Goal: Information Seeking & Learning: Learn about a topic

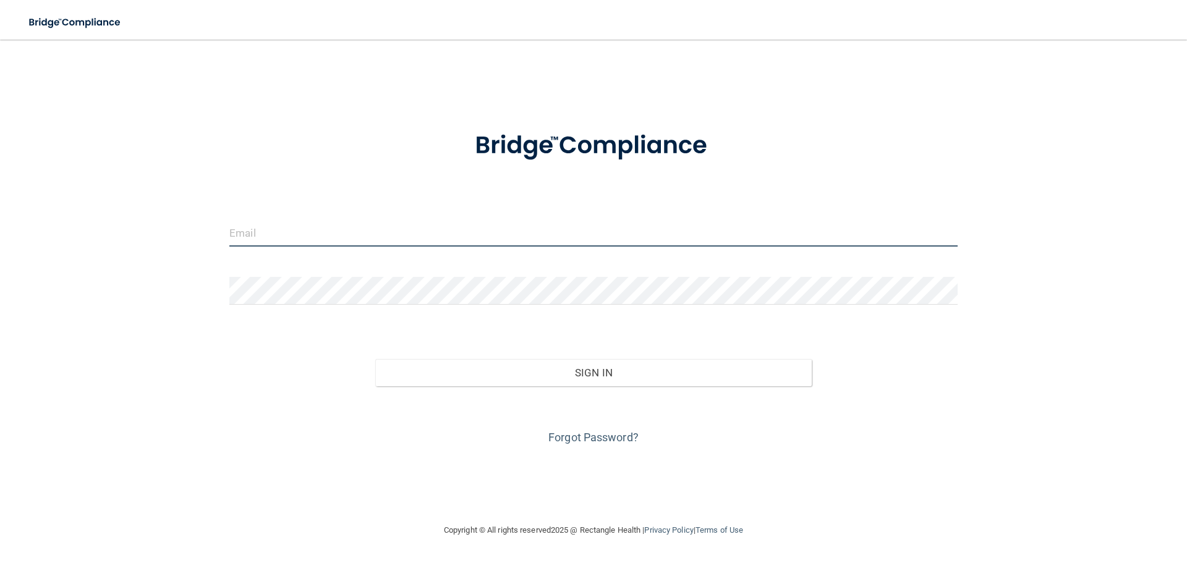
type input "dayanairizarry@yahoo.com"
click at [529, 243] on input "dayanairizarry@yahoo.com" at bounding box center [593, 233] width 728 height 28
click at [530, 240] on input "dayanairizarry@yahoo.com" at bounding box center [593, 233] width 728 height 28
drag, startPoint x: 531, startPoint y: 232, endPoint x: 0, endPoint y: 273, distance: 532.4
click at [0, 273] on main "dayanairizarry@yahoo.com Invalid email/password. You don't have permission to a…" at bounding box center [593, 301] width 1187 height 523
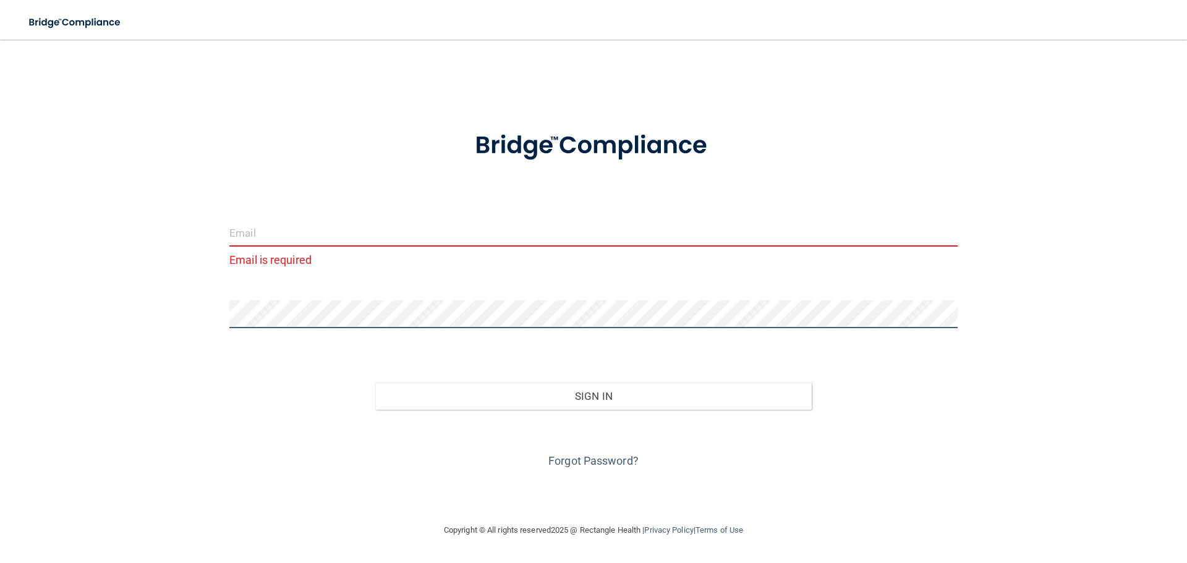
click at [0, 317] on main "Email is required Invalid email/password. You don't have permission to access t…" at bounding box center [593, 301] width 1187 height 523
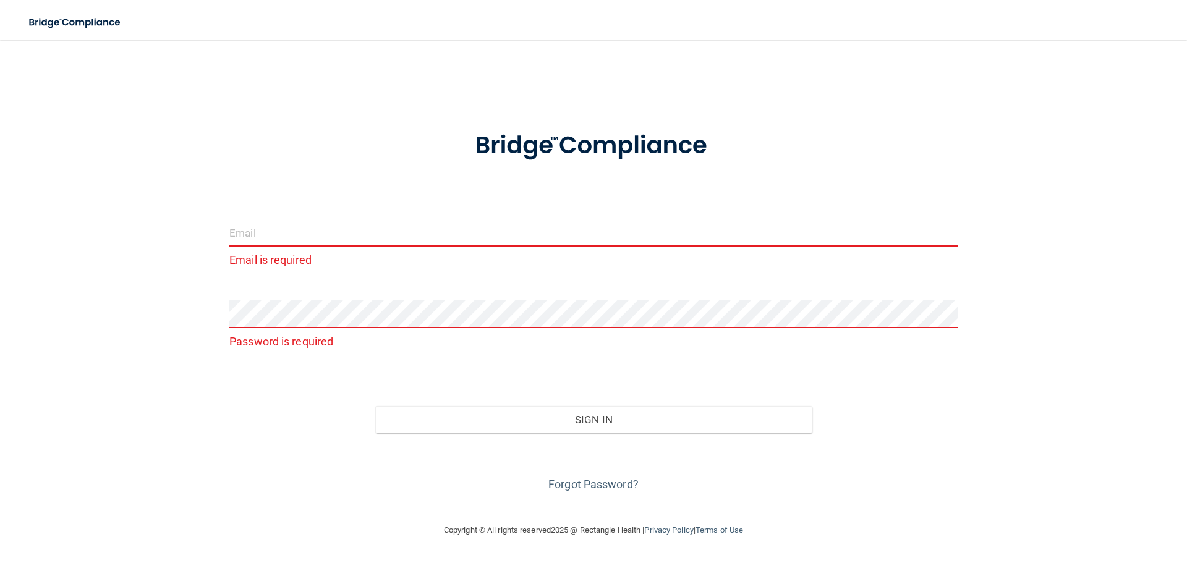
click at [292, 235] on input "email" at bounding box center [593, 233] width 728 height 28
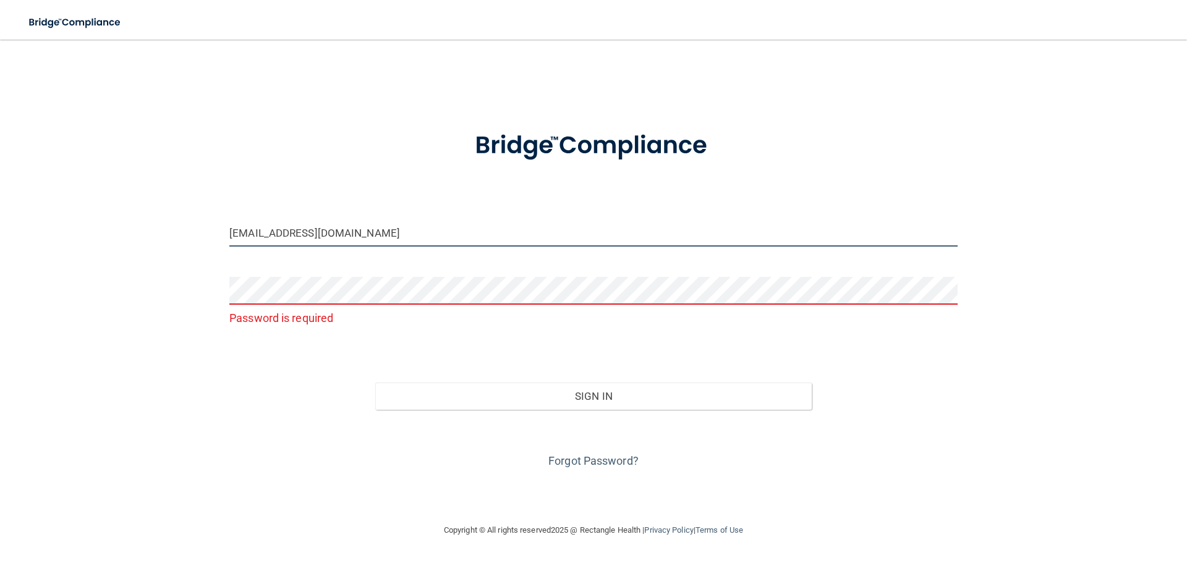
type input "[EMAIL_ADDRESS][DOMAIN_NAME]"
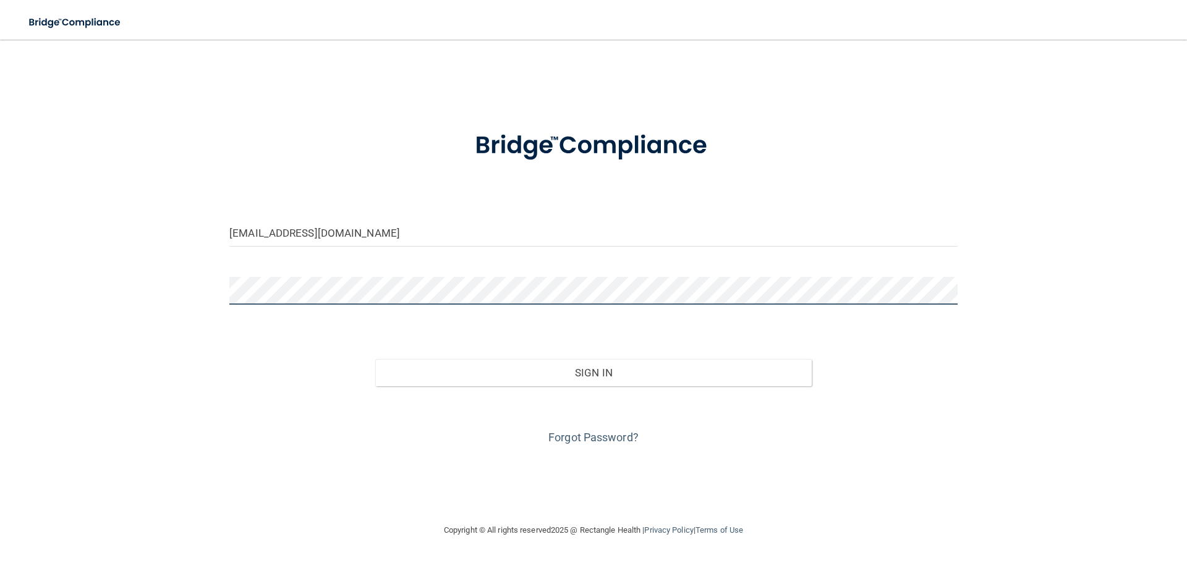
click at [375, 359] on button "Sign In" at bounding box center [593, 372] width 437 height 27
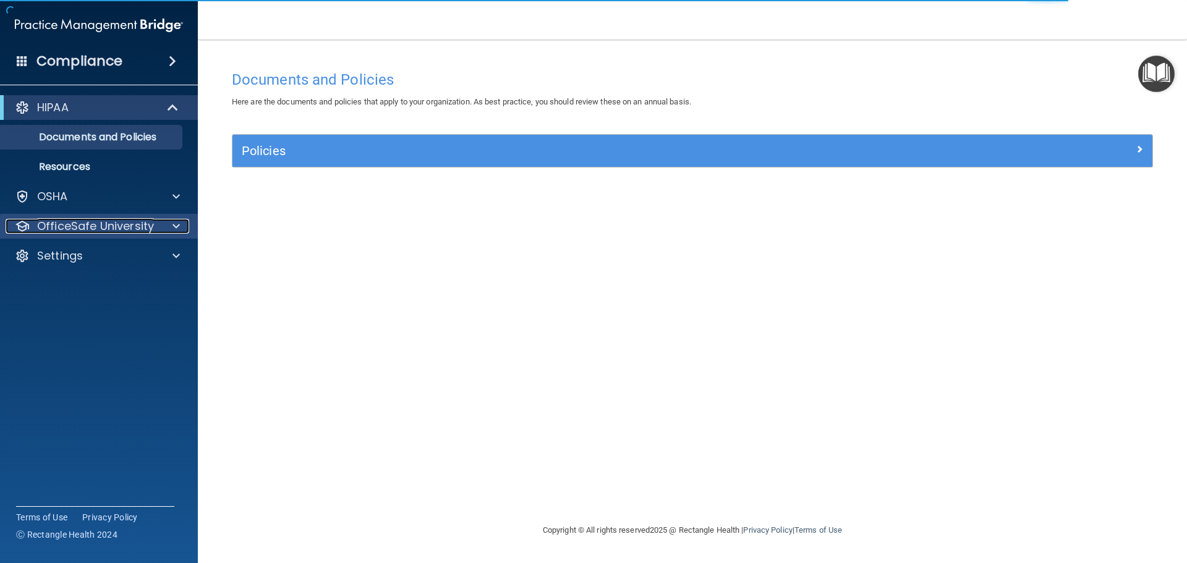
click at [153, 229] on div "OfficeSafe University" at bounding box center [82, 226] width 153 height 15
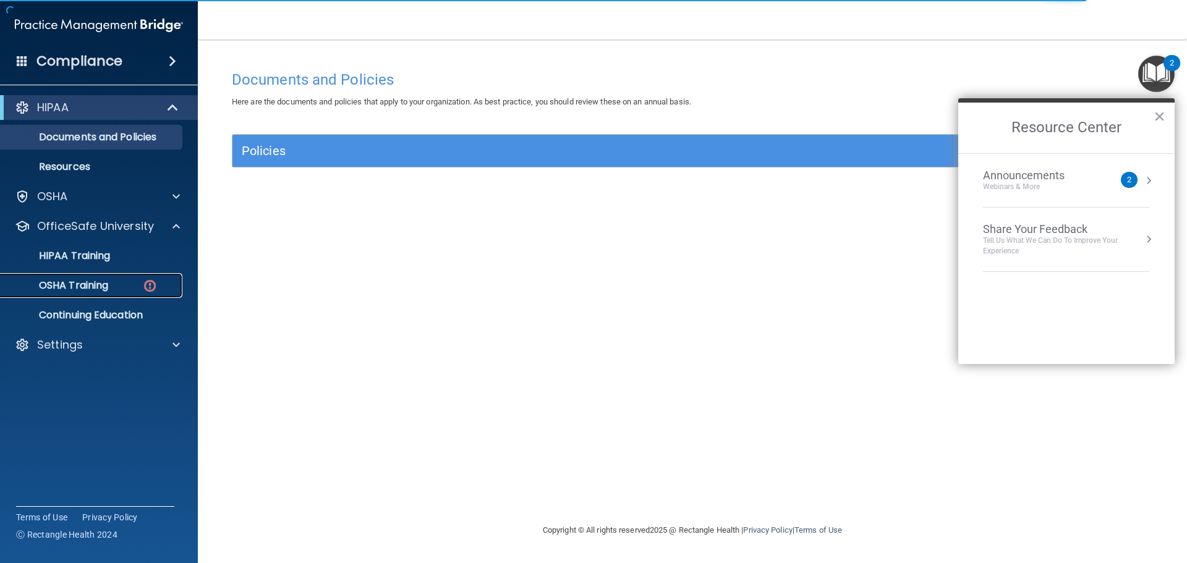
click at [161, 294] on link "OSHA Training" at bounding box center [85, 285] width 195 height 25
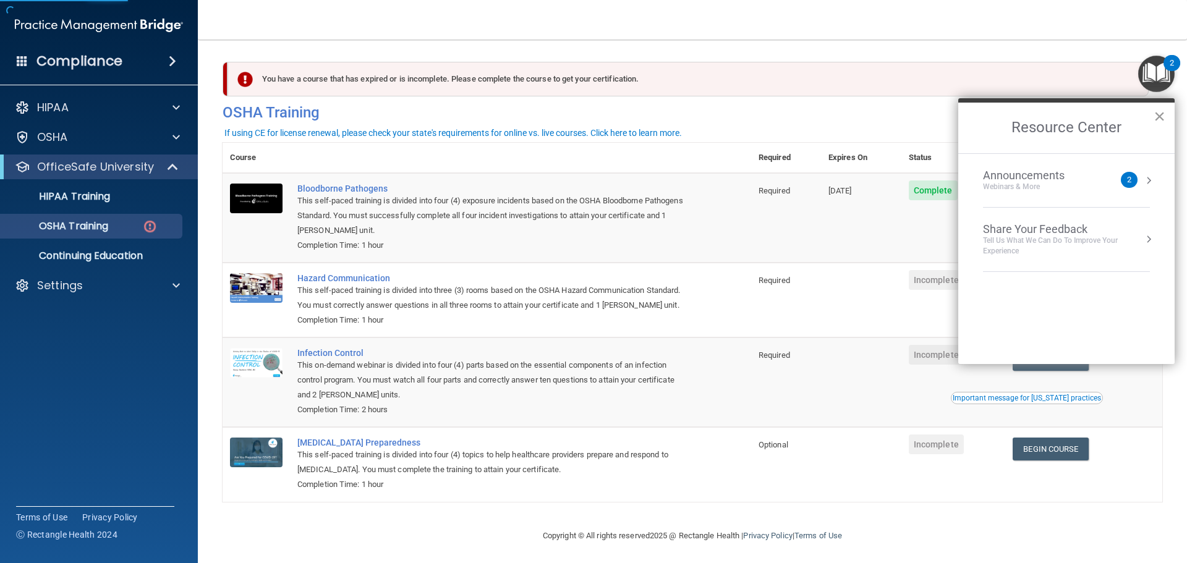
click at [1162, 122] on button "×" at bounding box center [1159, 116] width 12 height 20
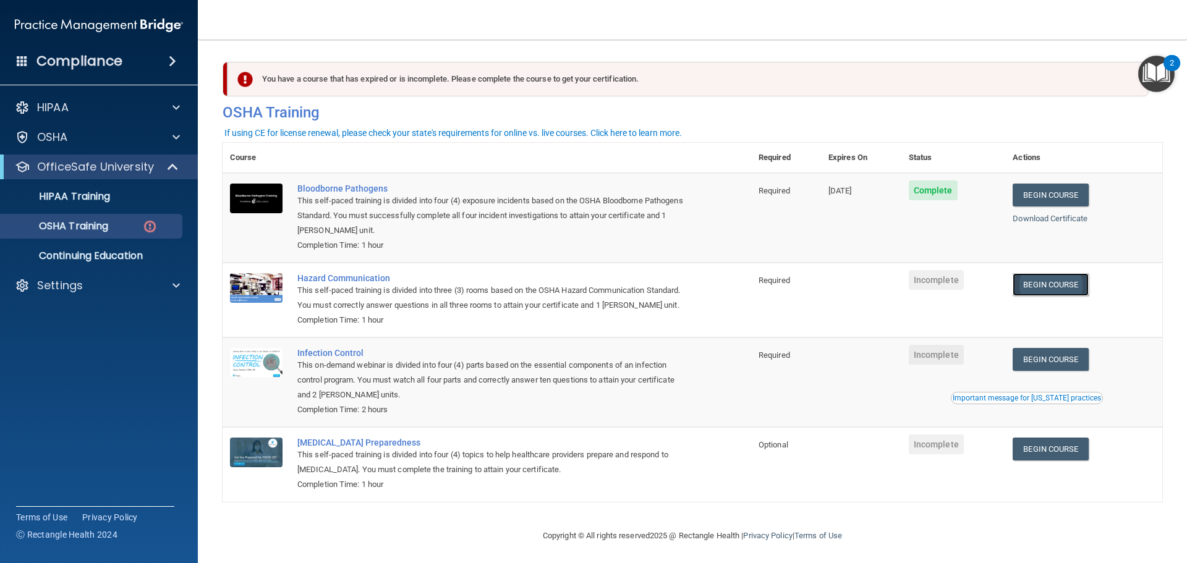
click at [1046, 295] on link "Begin Course" at bounding box center [1049, 284] width 75 height 23
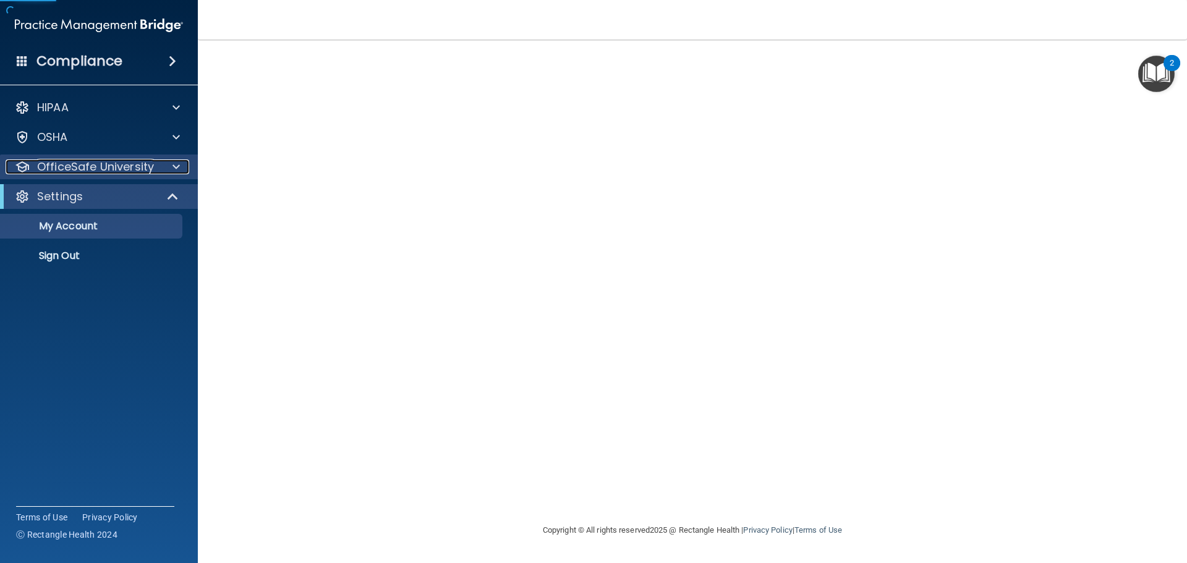
click at [140, 167] on p "OfficeSafe University" at bounding box center [95, 166] width 117 height 15
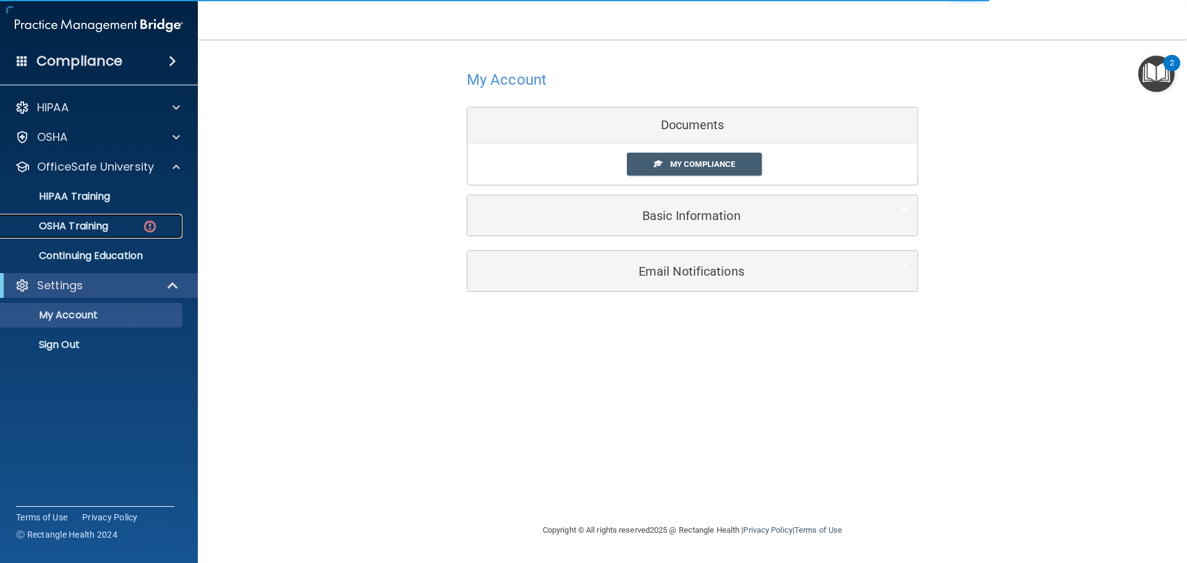
click at [141, 221] on div "OSHA Training" at bounding box center [92, 226] width 169 height 12
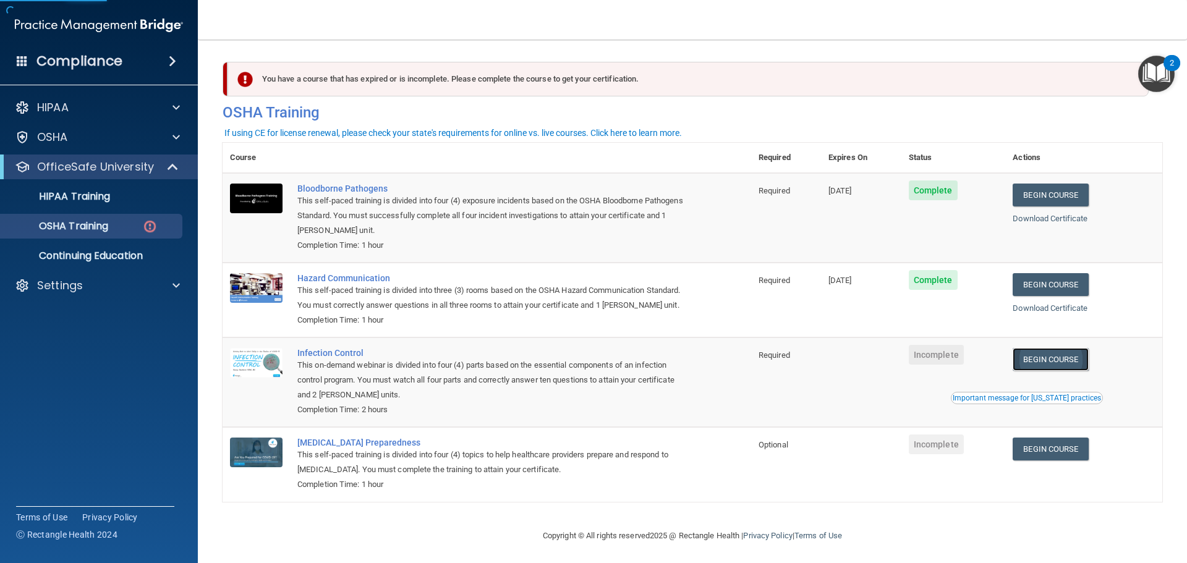
click at [1061, 370] on link "Begin Course" at bounding box center [1049, 359] width 75 height 23
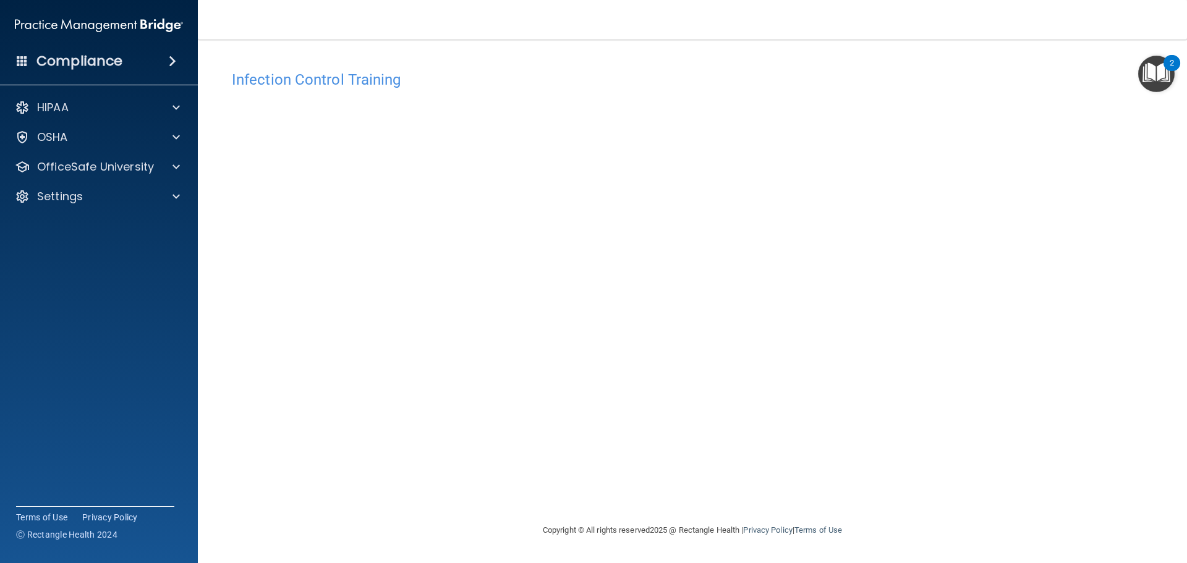
drag, startPoint x: 892, startPoint y: 315, endPoint x: 857, endPoint y: 311, distance: 35.4
click at [892, 315] on div "Infection Control Training This course doesn’t expire until . Are you sure you …" at bounding box center [691, 293] width 939 height 459
drag, startPoint x: 876, startPoint y: 480, endPoint x: 866, endPoint y: 477, distance: 10.4
click at [876, 480] on div "Infection Control Training This course doesn’t expire until . Are you sure you …" at bounding box center [691, 293] width 939 height 459
click at [104, 142] on div "OSHA" at bounding box center [82, 137] width 153 height 15
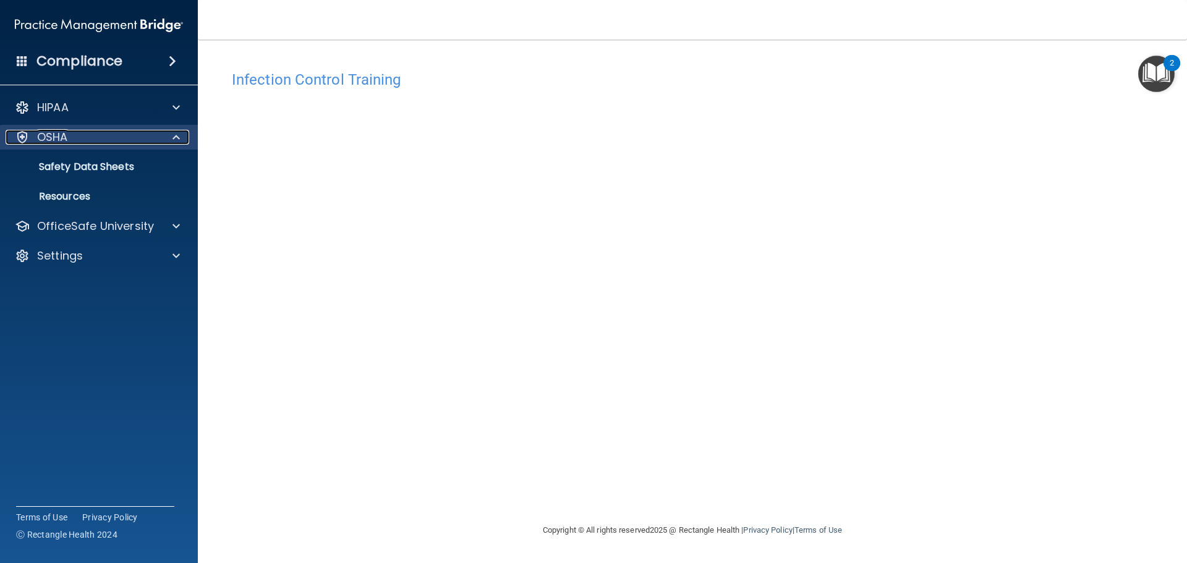
click at [110, 137] on div "OSHA" at bounding box center [82, 137] width 153 height 15
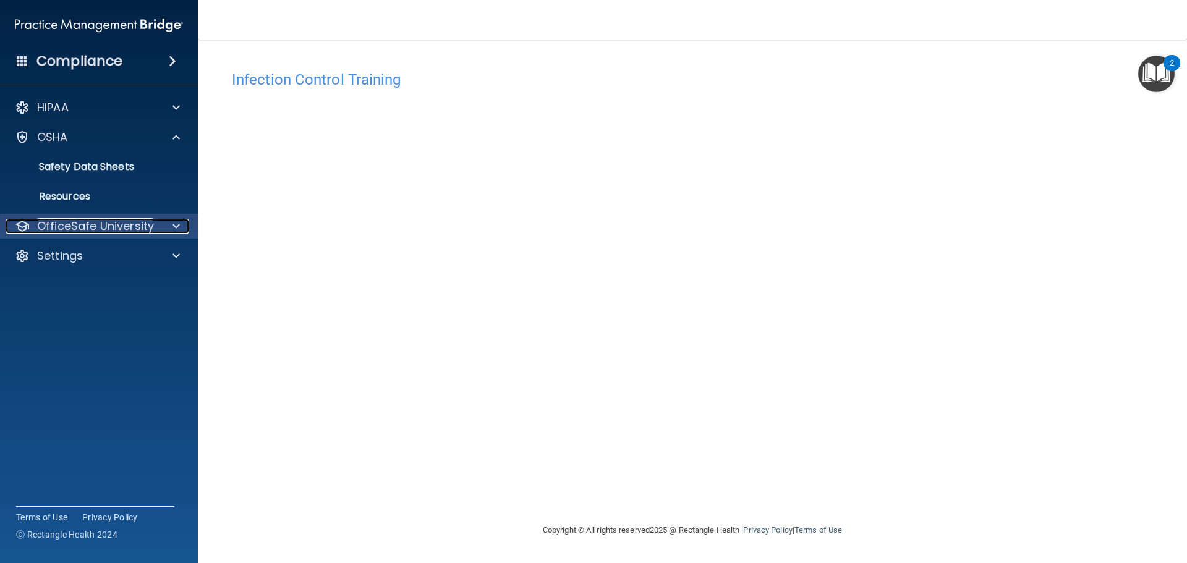
click at [119, 226] on p "OfficeSafe University" at bounding box center [95, 226] width 117 height 15
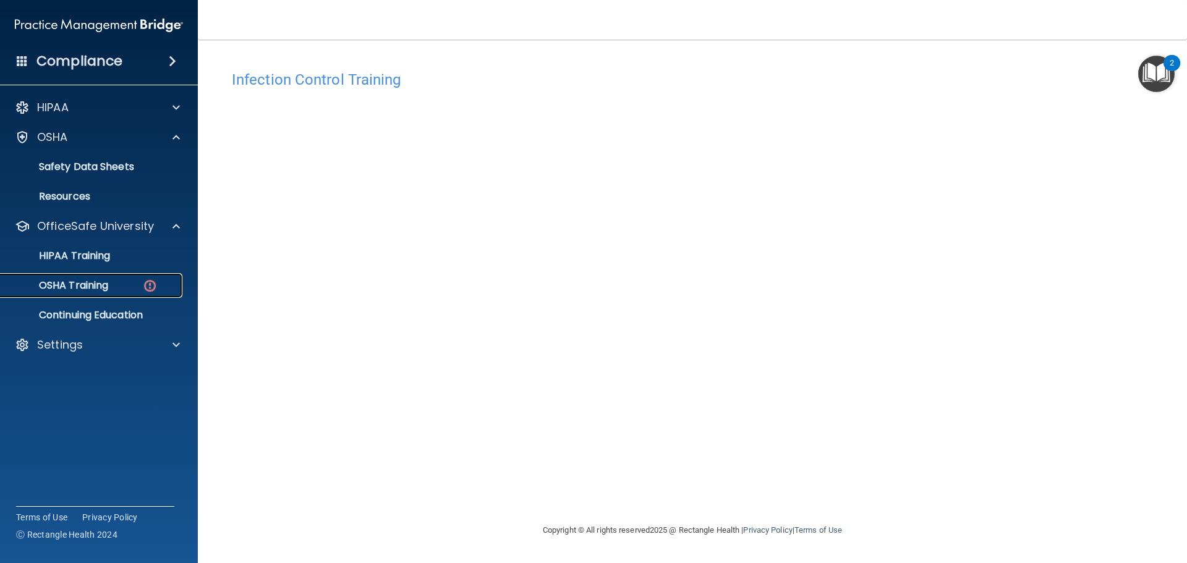
click at [125, 278] on link "OSHA Training" at bounding box center [85, 285] width 195 height 25
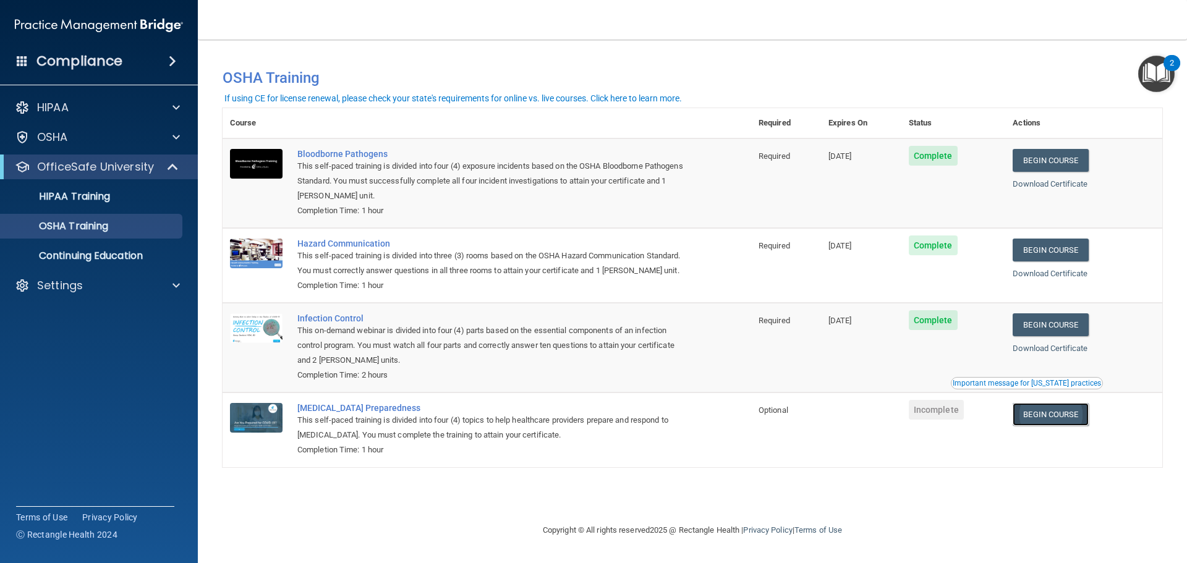
click at [1074, 417] on link "Begin Course" at bounding box center [1049, 414] width 75 height 23
click at [1086, 424] on link "Begin Course" at bounding box center [1049, 414] width 75 height 23
click at [1073, 410] on link "Begin Course" at bounding box center [1049, 414] width 75 height 23
click at [143, 217] on link "OSHA Training" at bounding box center [85, 226] width 195 height 25
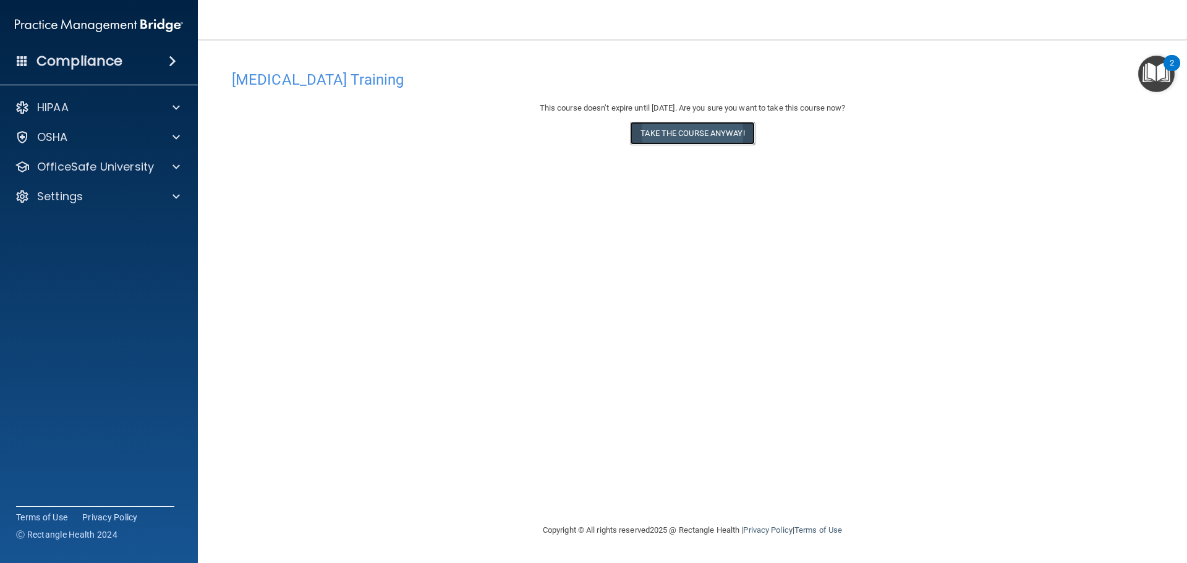
click at [721, 139] on button "Take the course anyway!" at bounding box center [692, 133] width 124 height 23
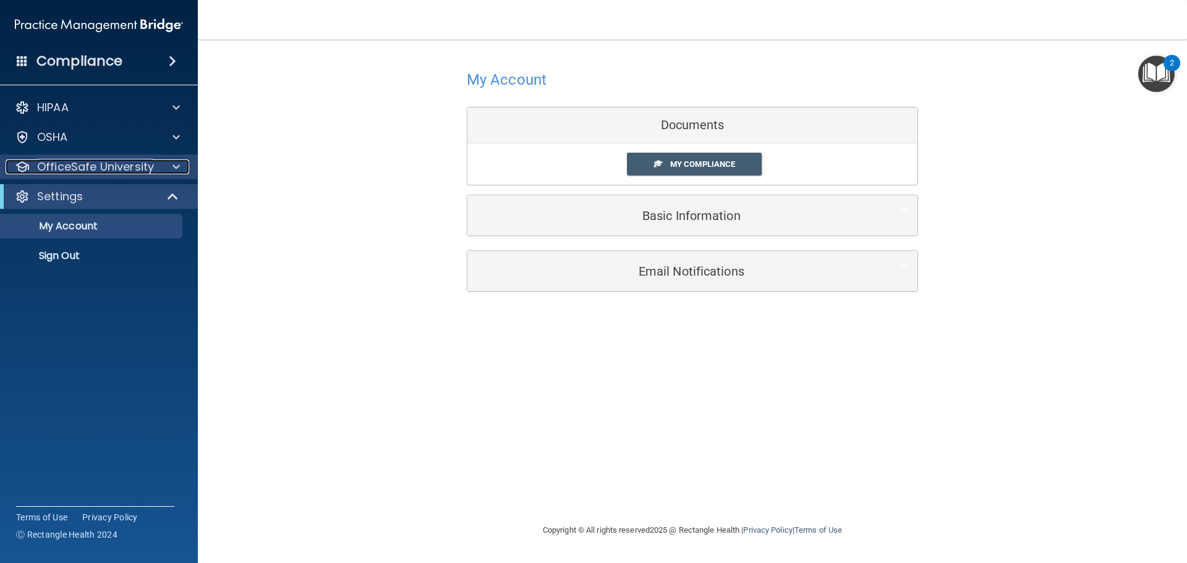
click at [147, 160] on p "OfficeSafe University" at bounding box center [95, 166] width 117 height 15
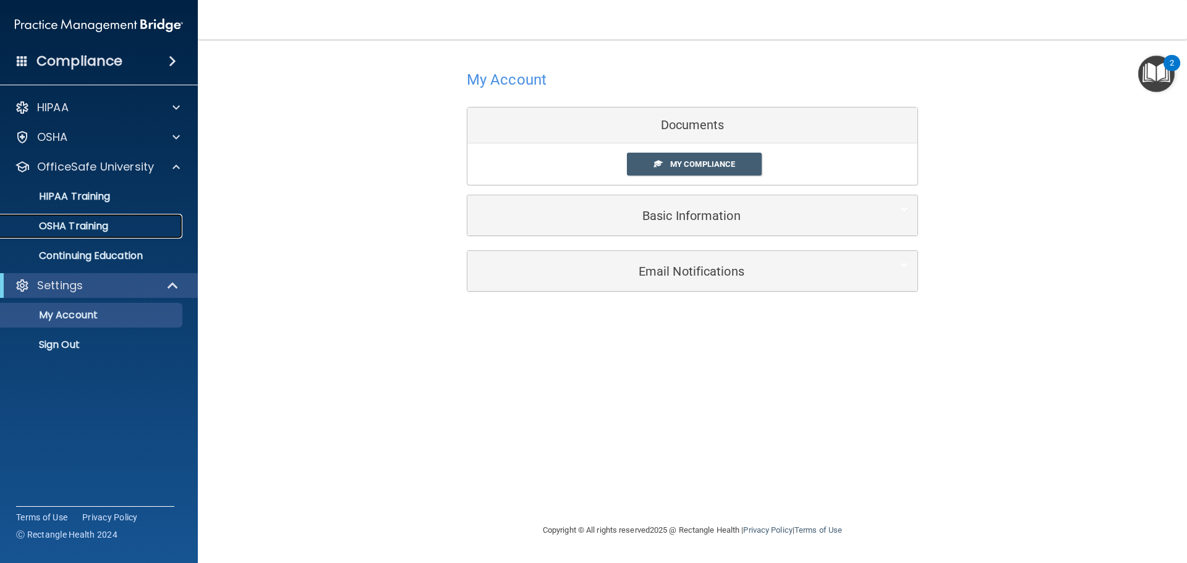
click at [143, 226] on div "OSHA Training" at bounding box center [92, 226] width 169 height 12
